Goal: Information Seeking & Learning: Learn about a topic

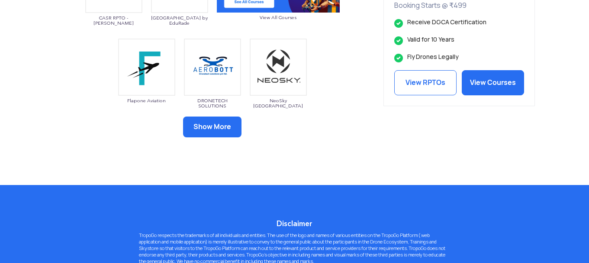
scroll to position [606, 0]
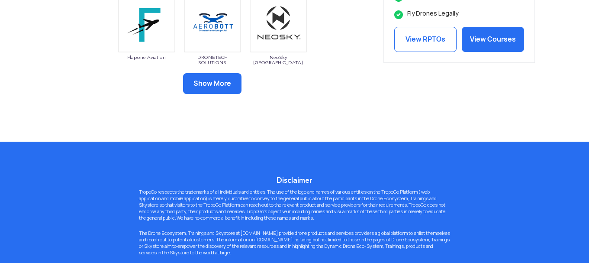
click at [228, 84] on button "Show More" at bounding box center [212, 83] width 58 height 21
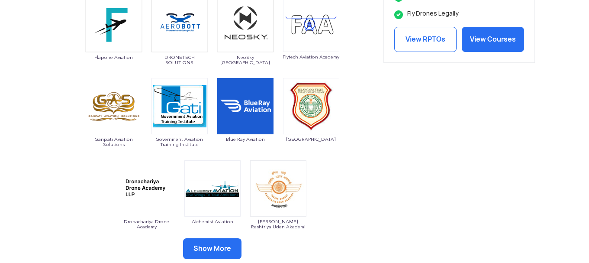
scroll to position [822, 0]
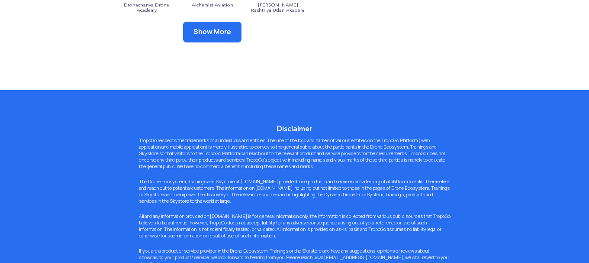
click at [215, 32] on button "Show More" at bounding box center [212, 32] width 58 height 21
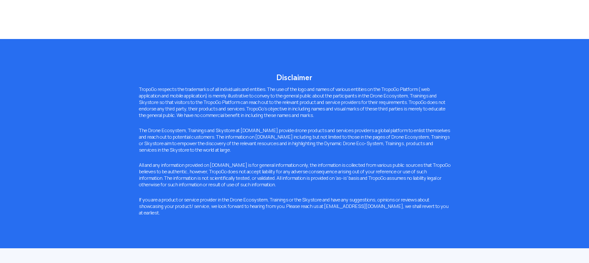
scroll to position [952, 0]
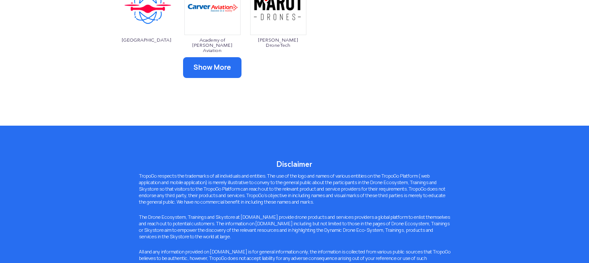
click at [215, 67] on button "Show More" at bounding box center [212, 67] width 58 height 21
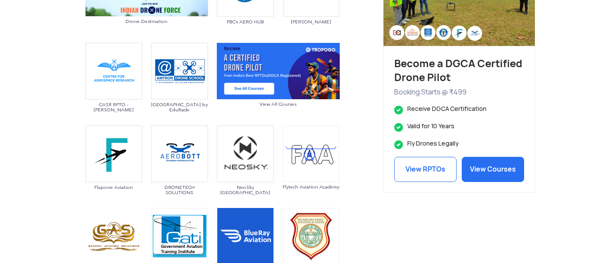
scroll to position [389, 0]
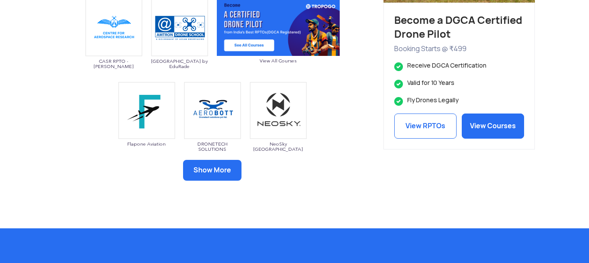
scroll to position [562, 0]
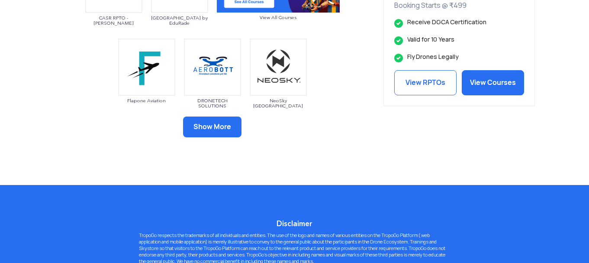
click at [219, 126] on button "Show More" at bounding box center [212, 126] width 58 height 21
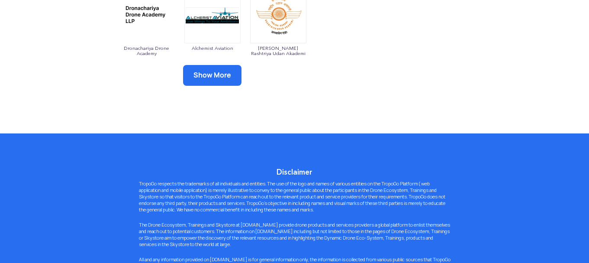
scroll to position [606, 0]
